Goal: Transaction & Acquisition: Purchase product/service

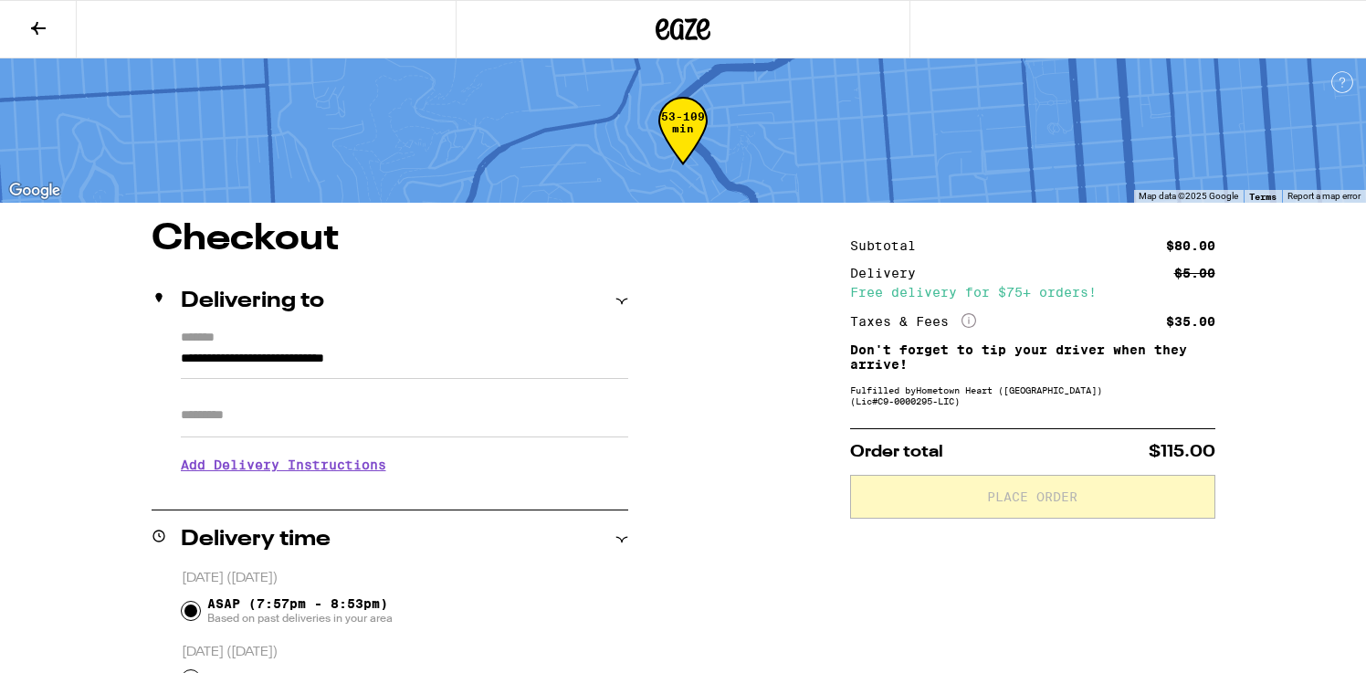
click at [28, 29] on icon at bounding box center [38, 28] width 22 height 22
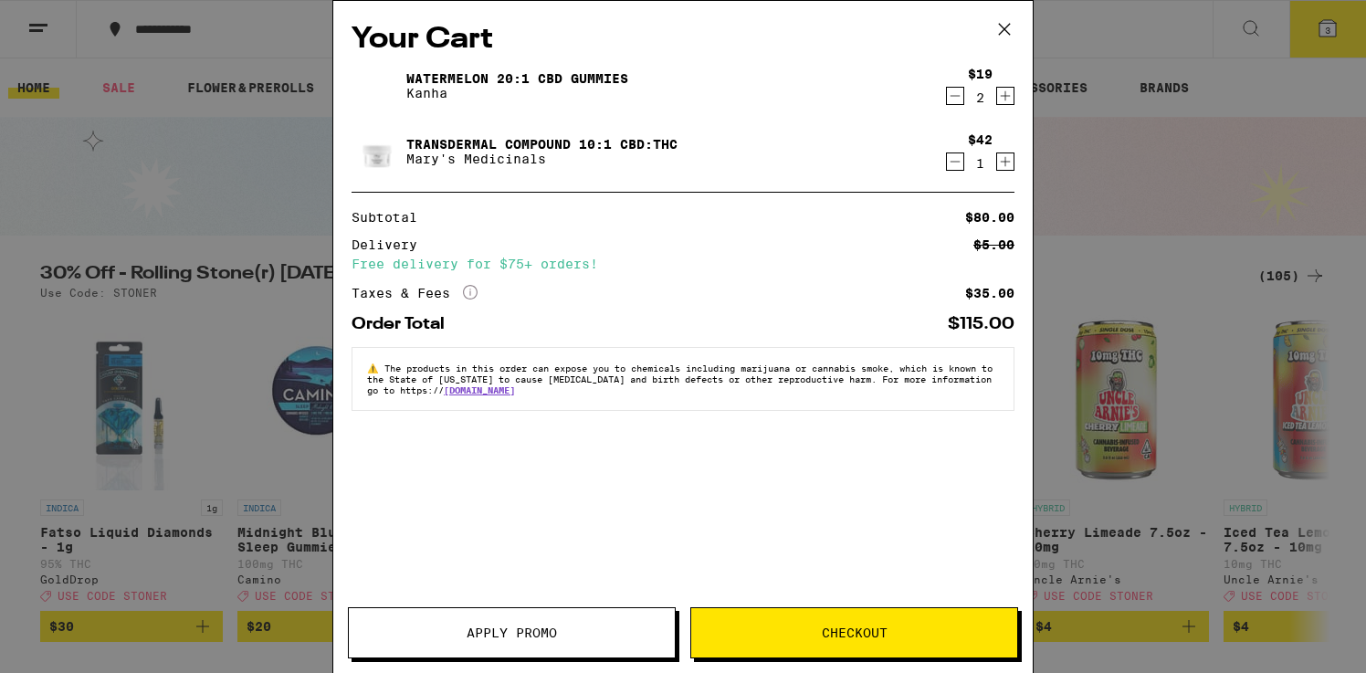
click at [955, 167] on icon "Decrement" at bounding box center [955, 162] width 16 height 22
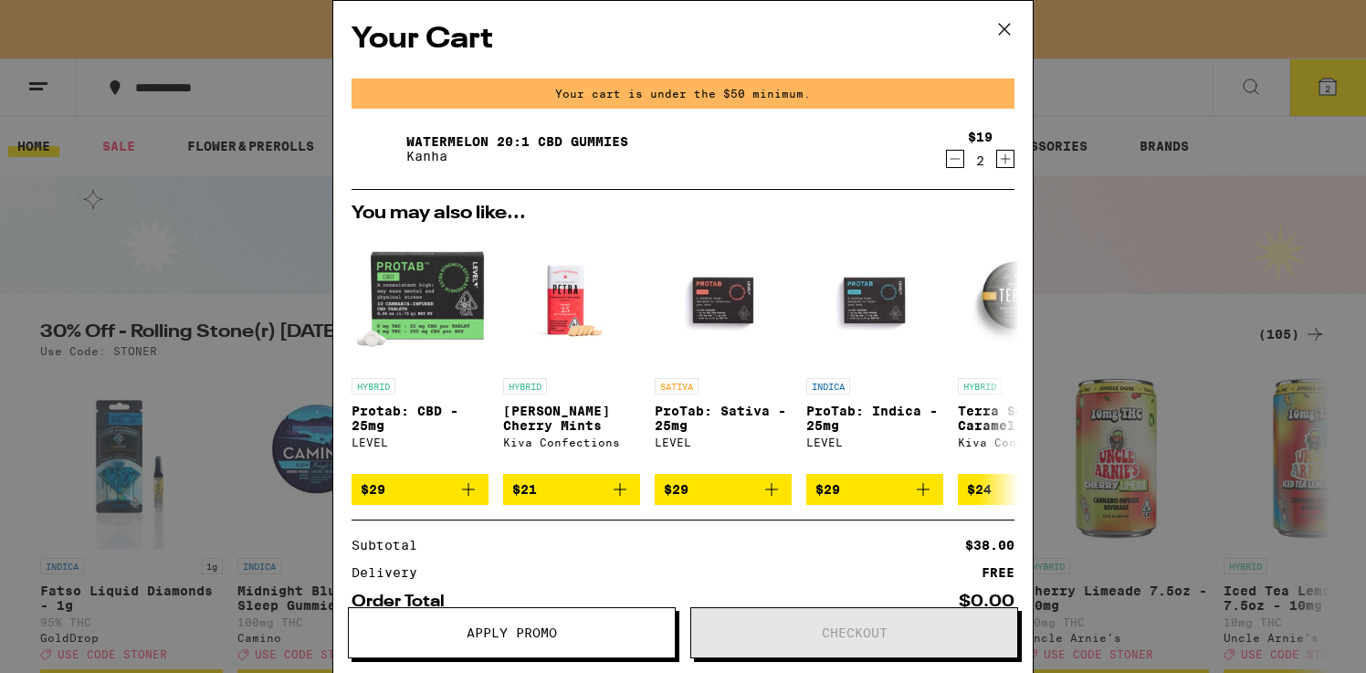
click at [1153, 176] on div "Your Cart Your cart is under the $50 minimum. Watermelon 20:1 CBD Gummies Kanha…" at bounding box center [683, 336] width 1366 height 673
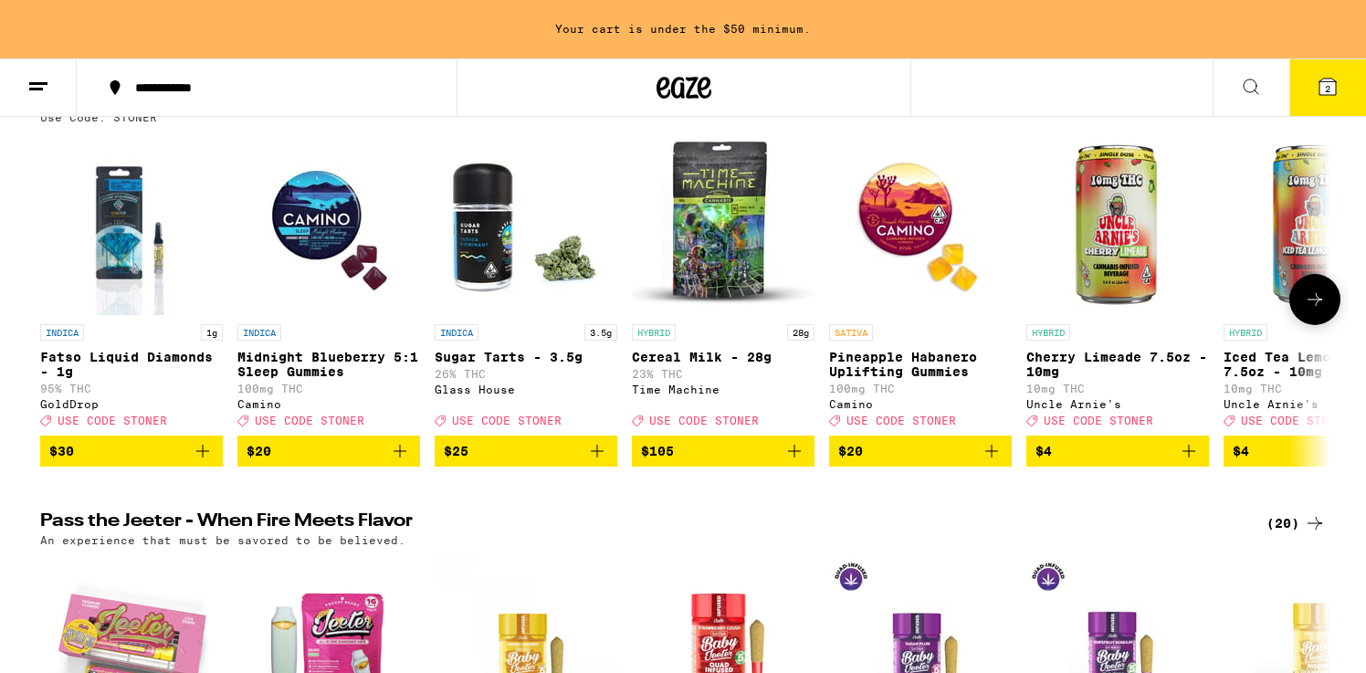
scroll to position [200, 0]
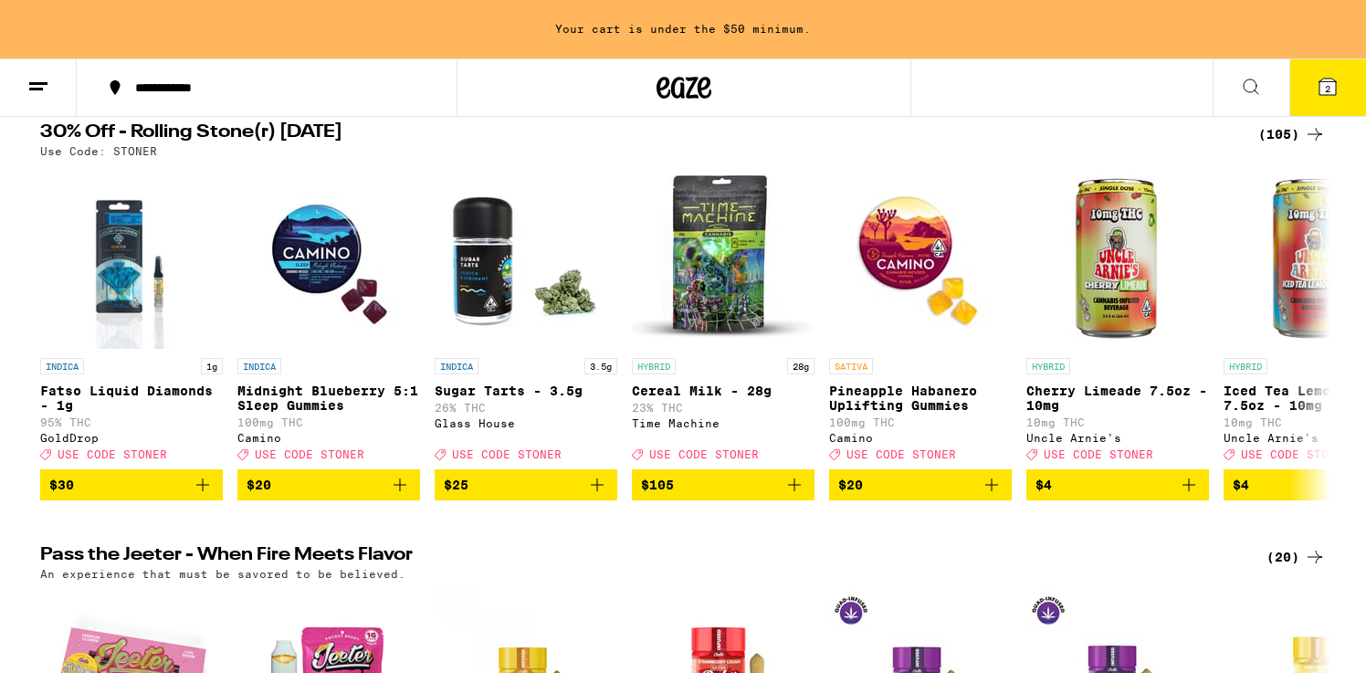
click at [1281, 131] on div "(105)" at bounding box center [1292, 134] width 68 height 22
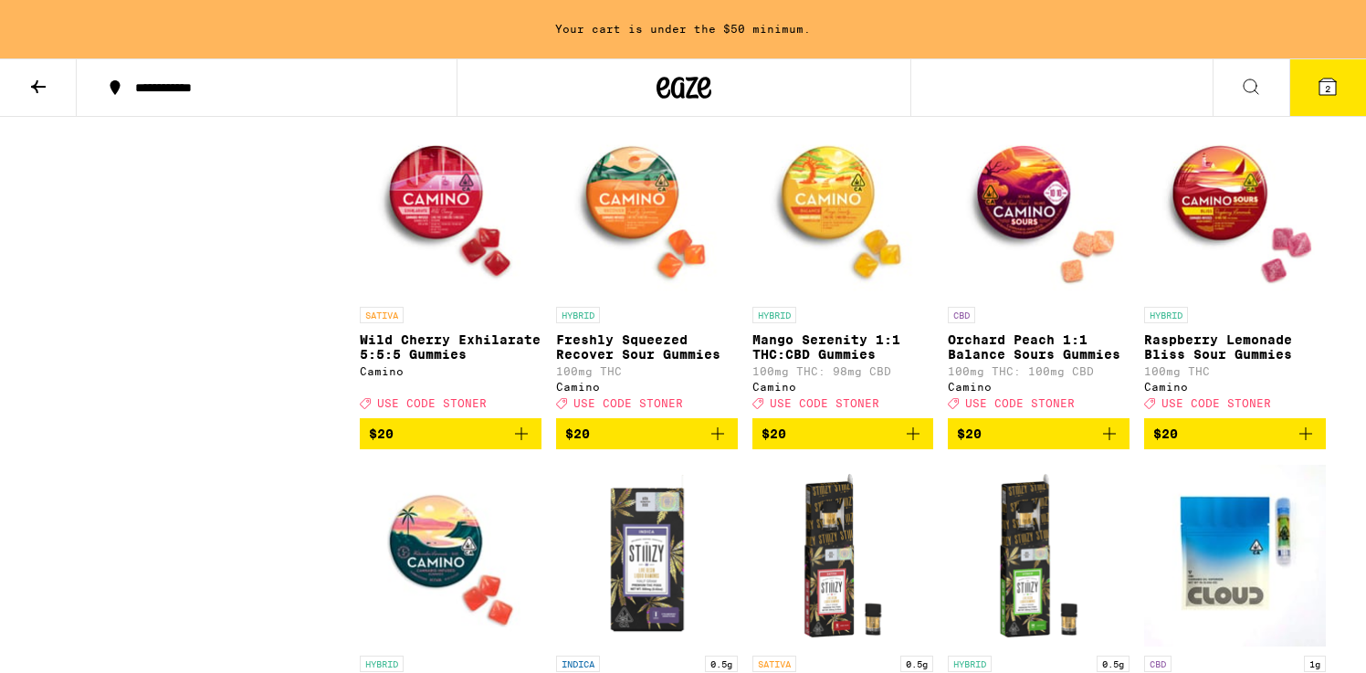
scroll to position [2996, 0]
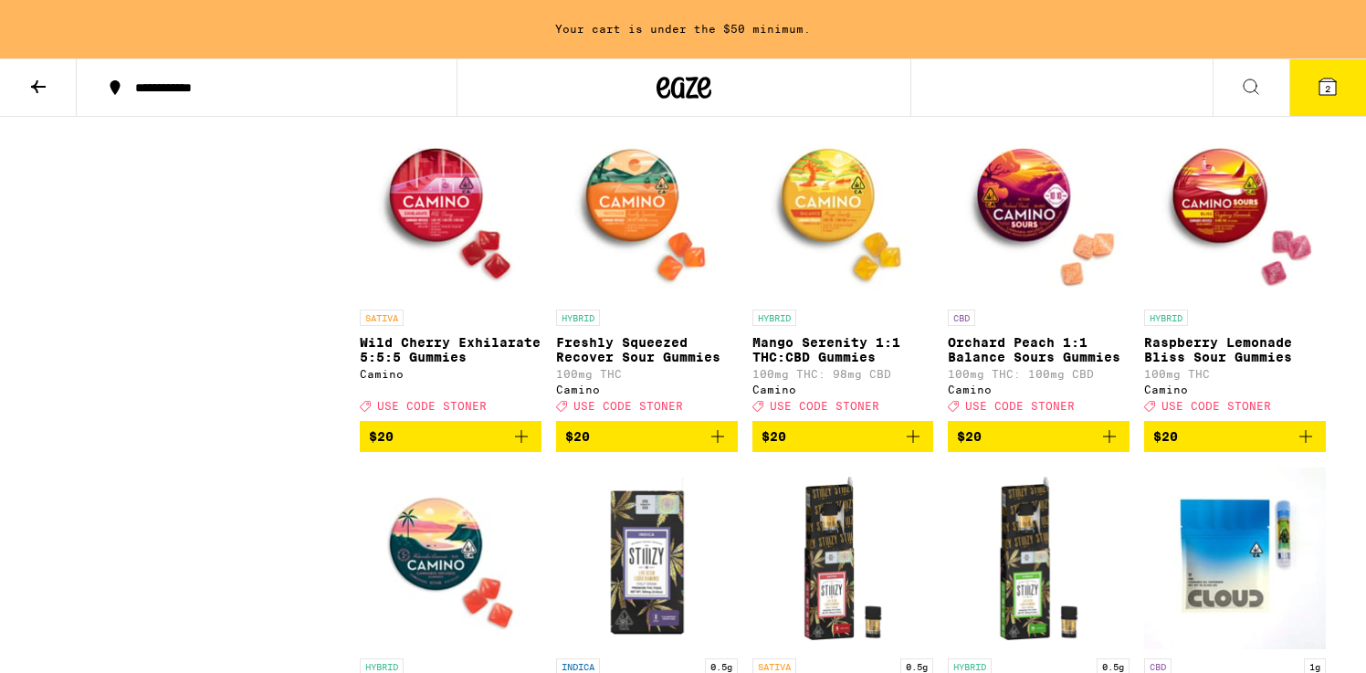
click at [1113, 447] on icon "Add to bag" at bounding box center [1109, 436] width 22 height 22
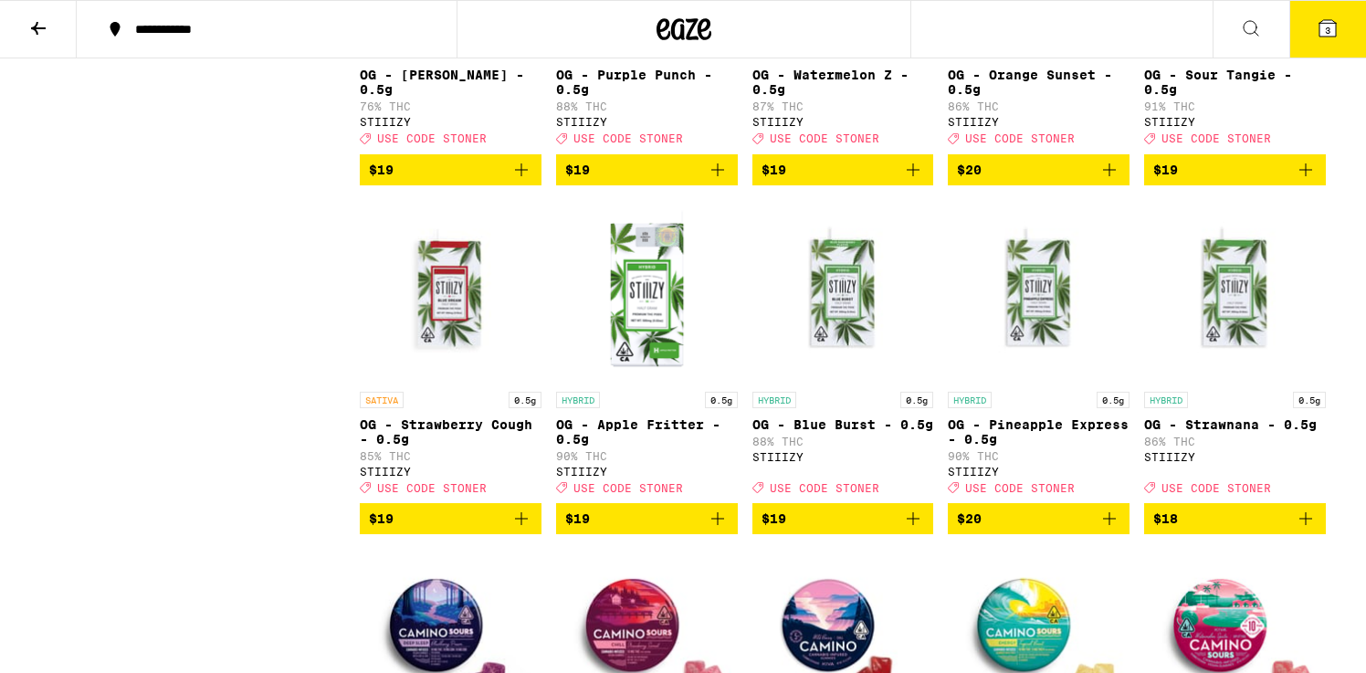
scroll to position [1927, 0]
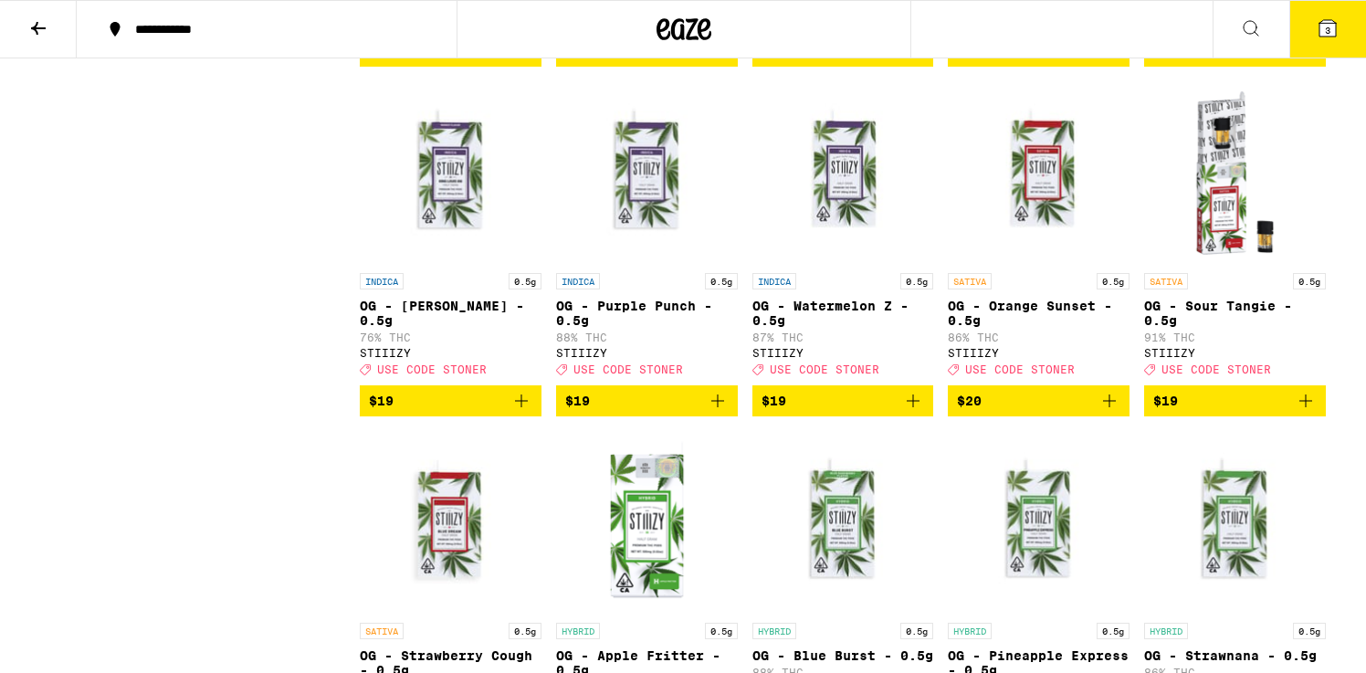
click at [1332, 32] on icon at bounding box center [1327, 28] width 16 height 16
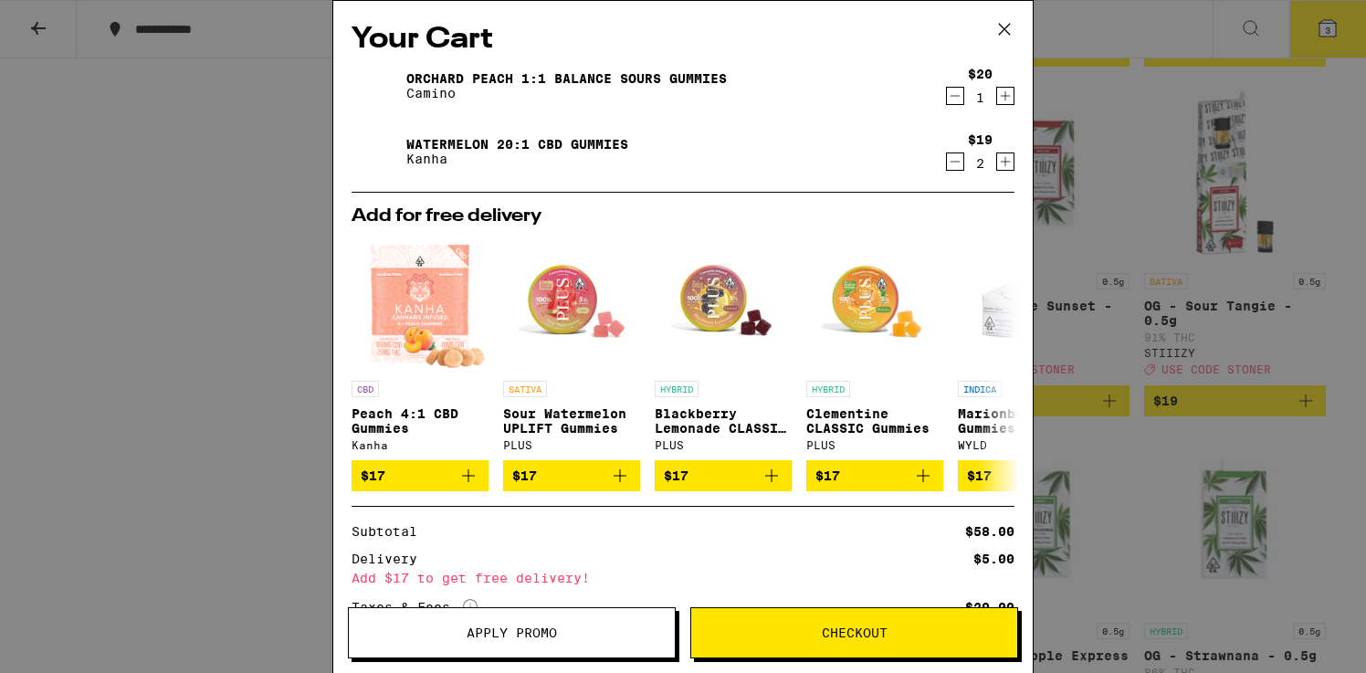
click at [543, 634] on span "Apply Promo" at bounding box center [512, 632] width 90 height 13
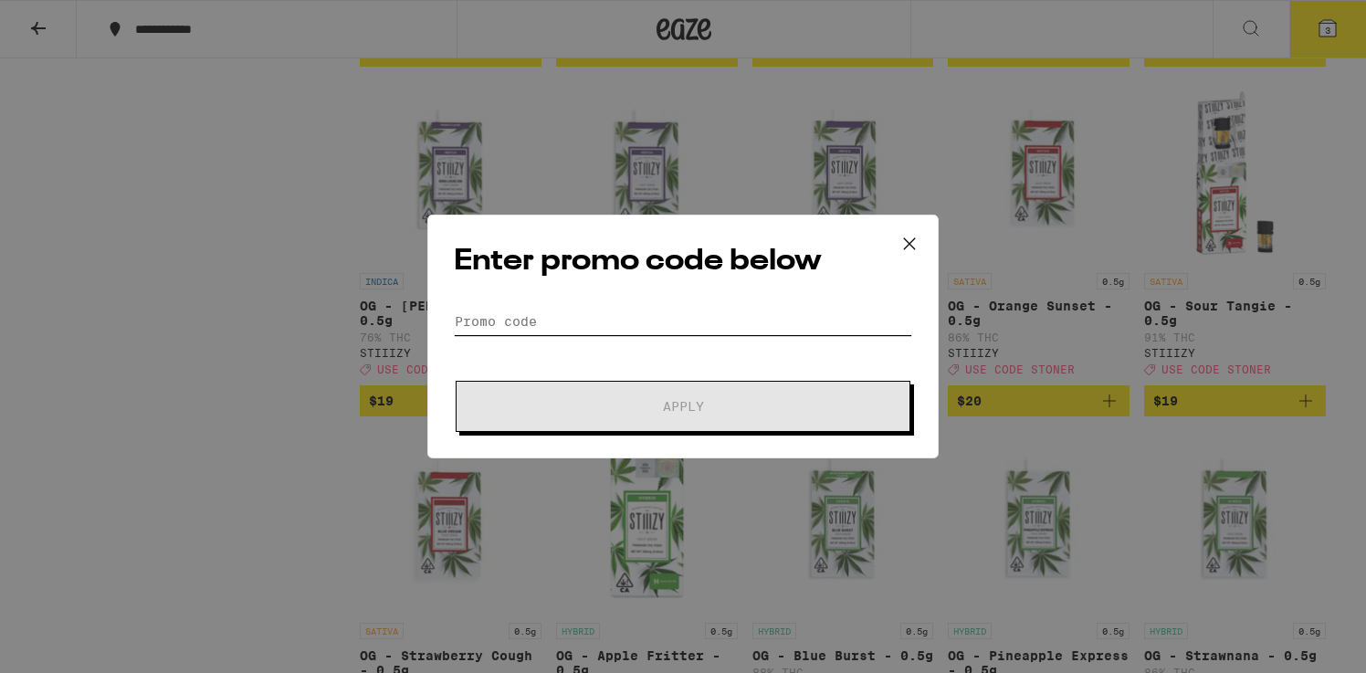
click at [526, 312] on input "Promo Code" at bounding box center [683, 321] width 458 height 27
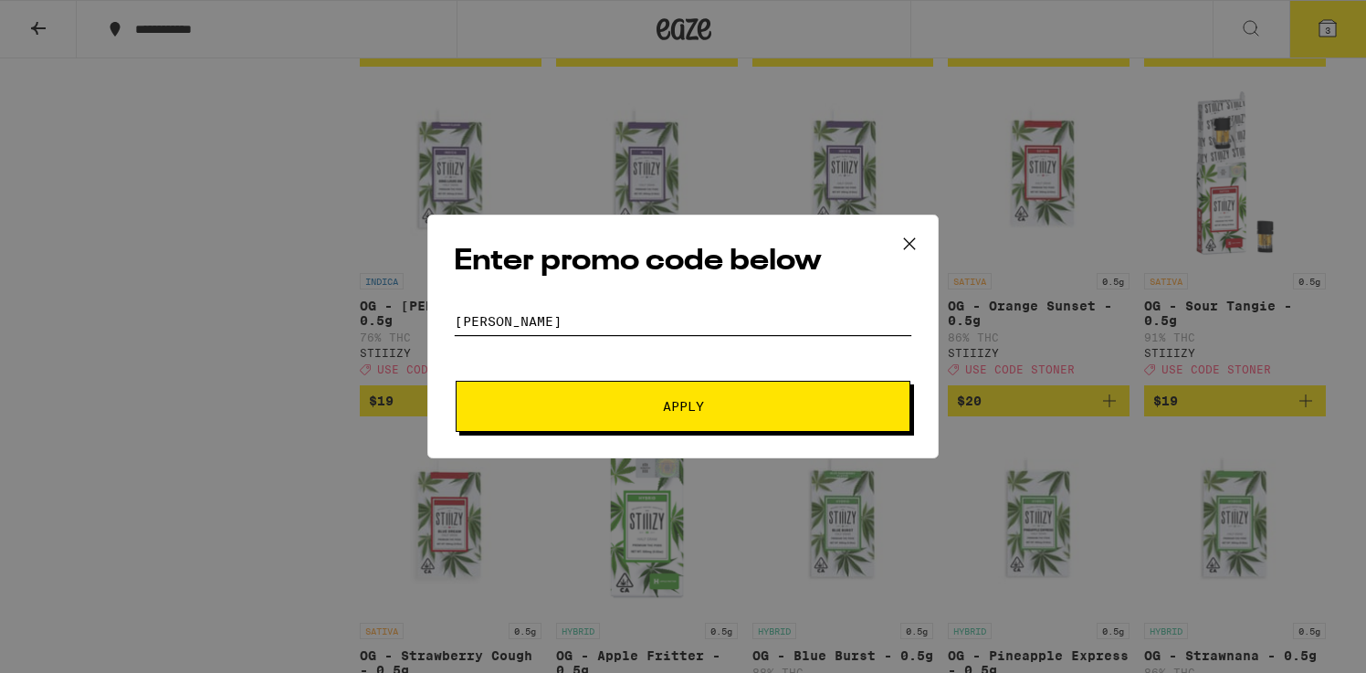
type input "[PERSON_NAME]"
click at [574, 417] on button "Apply" at bounding box center [683, 406] width 455 height 51
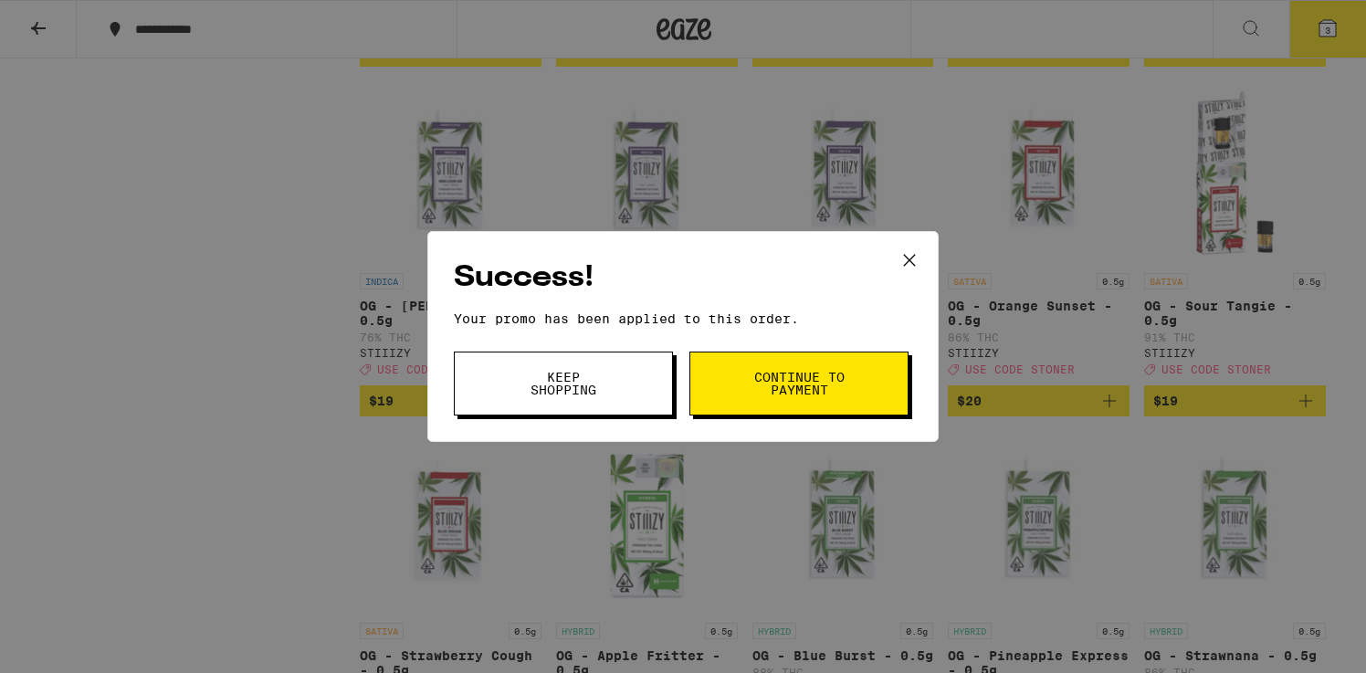
click at [809, 377] on span "Continue to payment" at bounding box center [798, 384] width 93 height 26
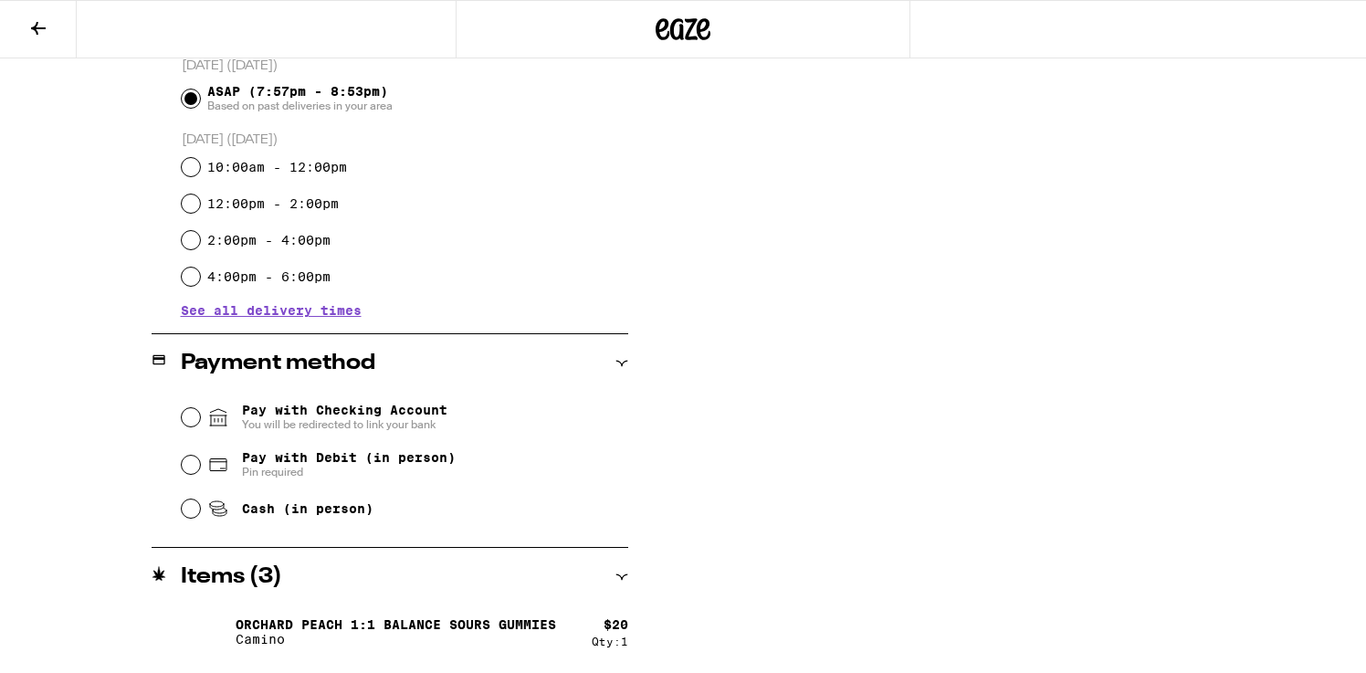
scroll to position [578, 0]
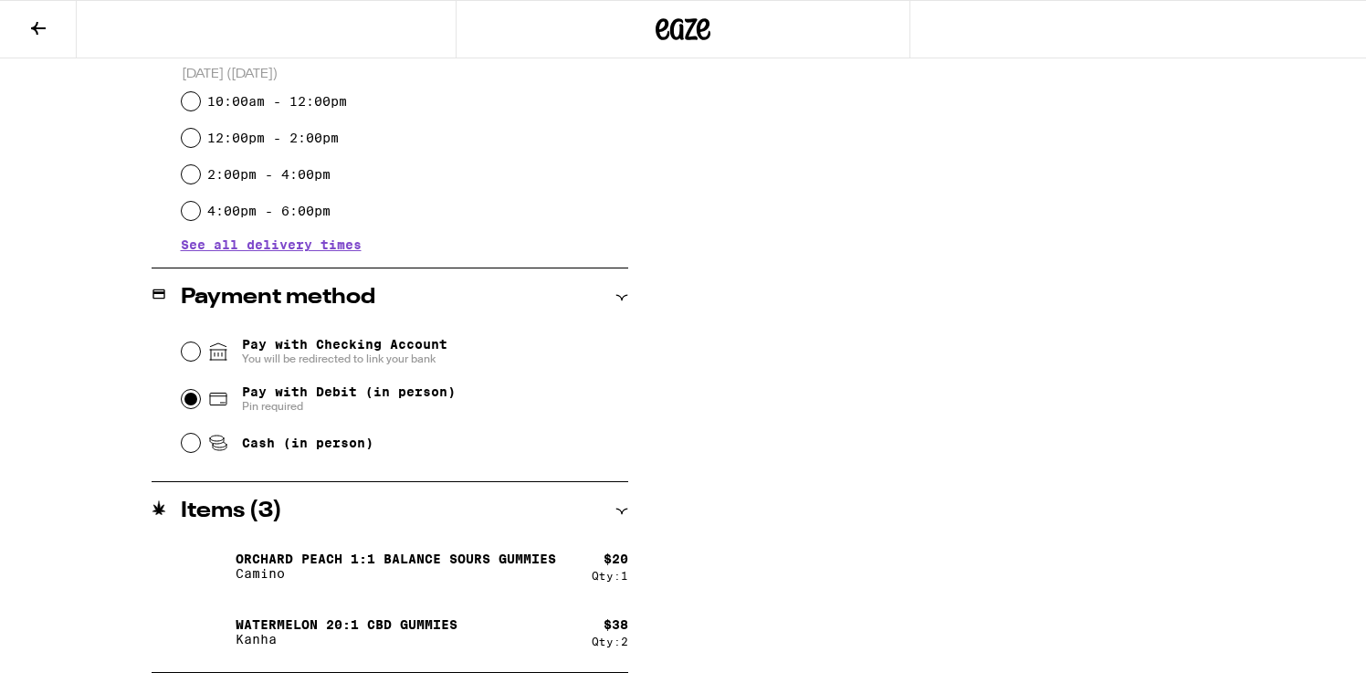
click at [190, 398] on input "Pay with Debit (in person) Pin required" at bounding box center [191, 399] width 18 height 18
radio input "true"
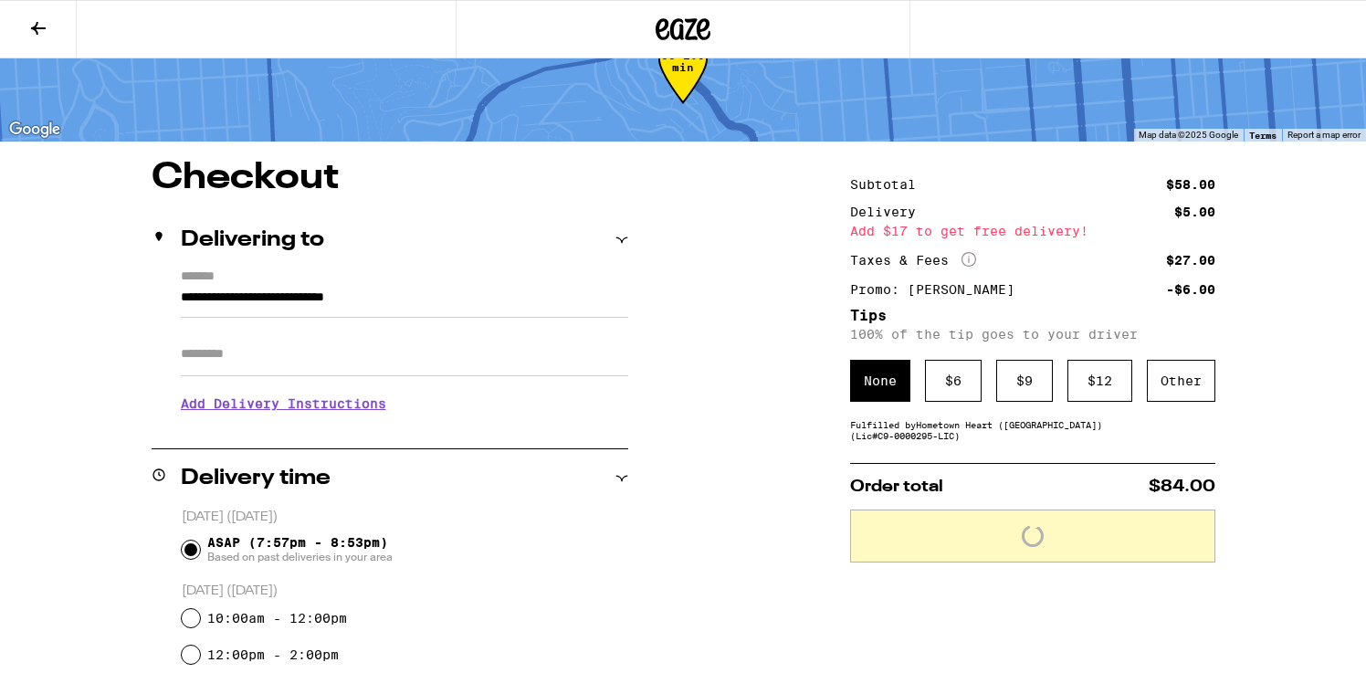
scroll to position [60, 0]
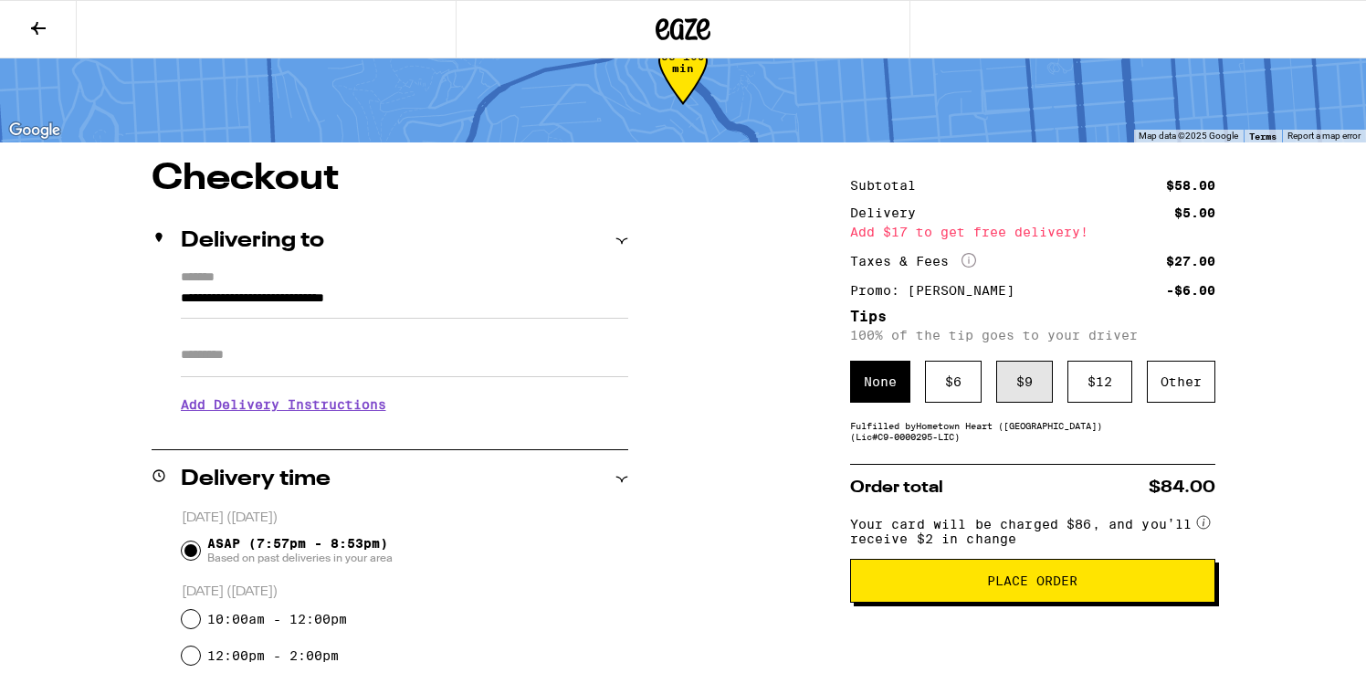
click at [1024, 394] on div "$ 9" at bounding box center [1024, 382] width 57 height 42
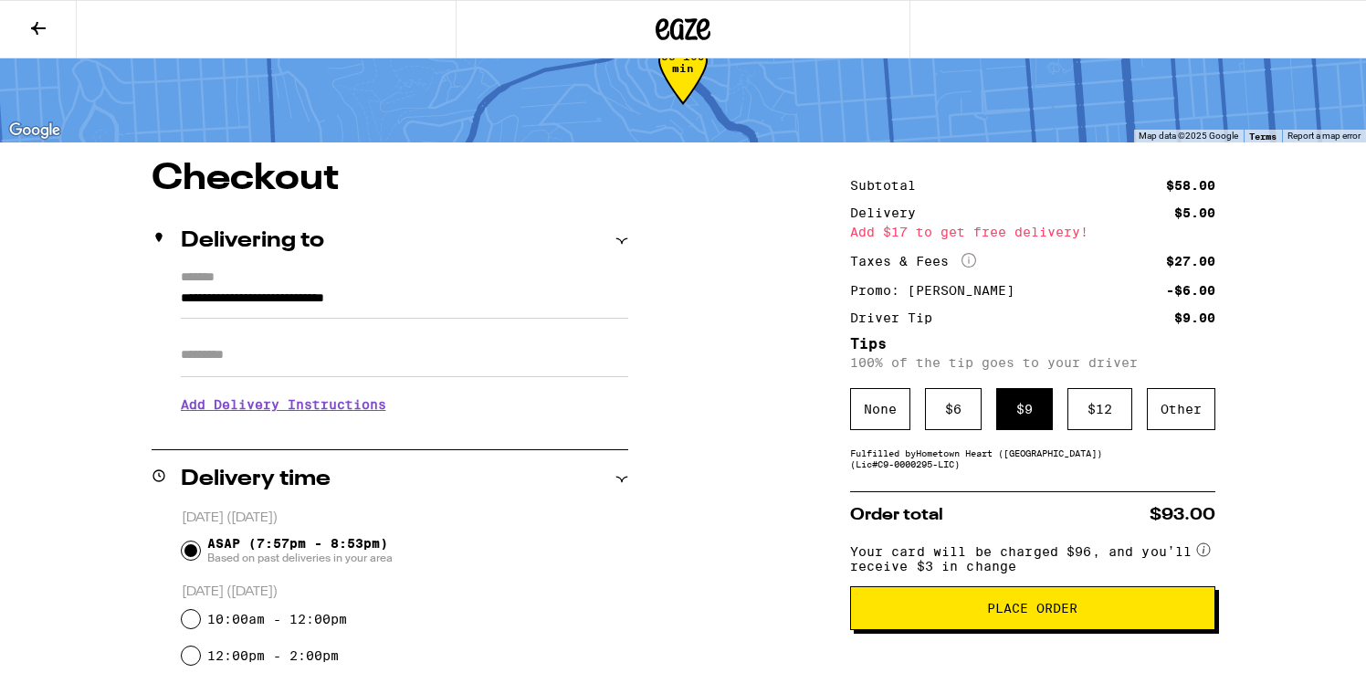
click at [1014, 630] on button "Place Order" at bounding box center [1032, 608] width 365 height 44
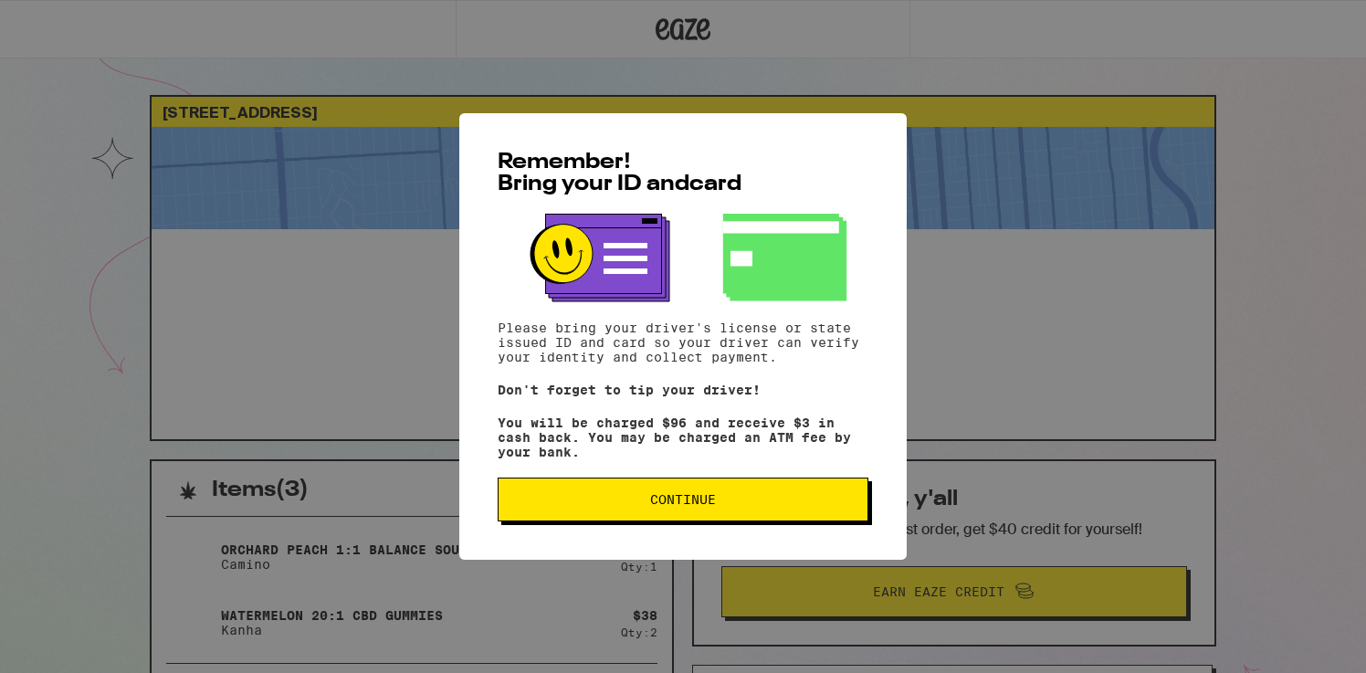
click at [714, 503] on span "Continue" at bounding box center [683, 499] width 66 height 13
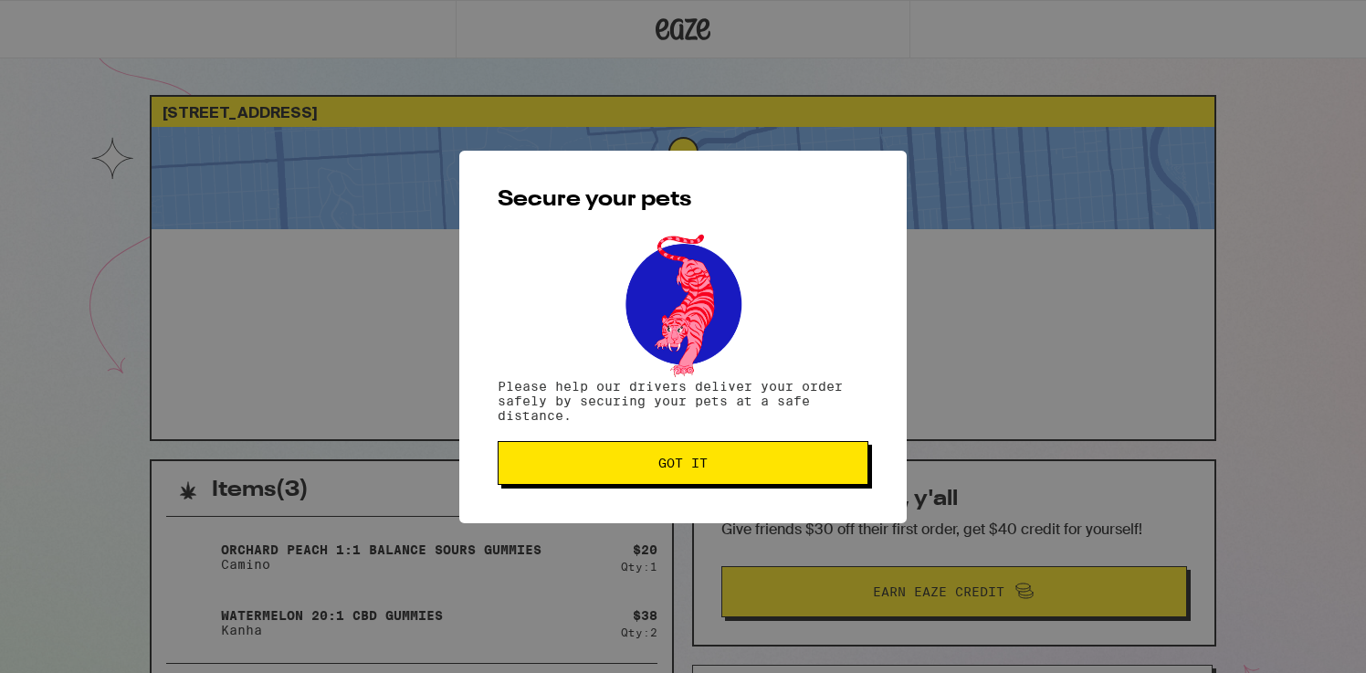
click at [714, 458] on button "Got it" at bounding box center [683, 463] width 371 height 44
